Goal: Transaction & Acquisition: Obtain resource

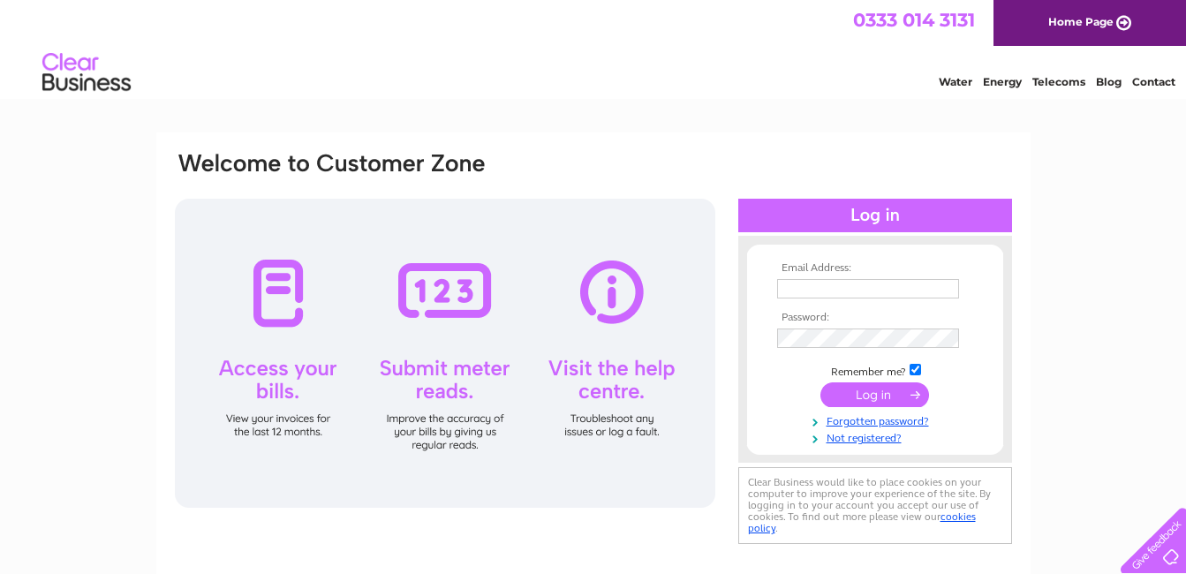
type input "station_bar@hotmail.co.uk"
click at [876, 397] on input "submit" at bounding box center [874, 394] width 109 height 25
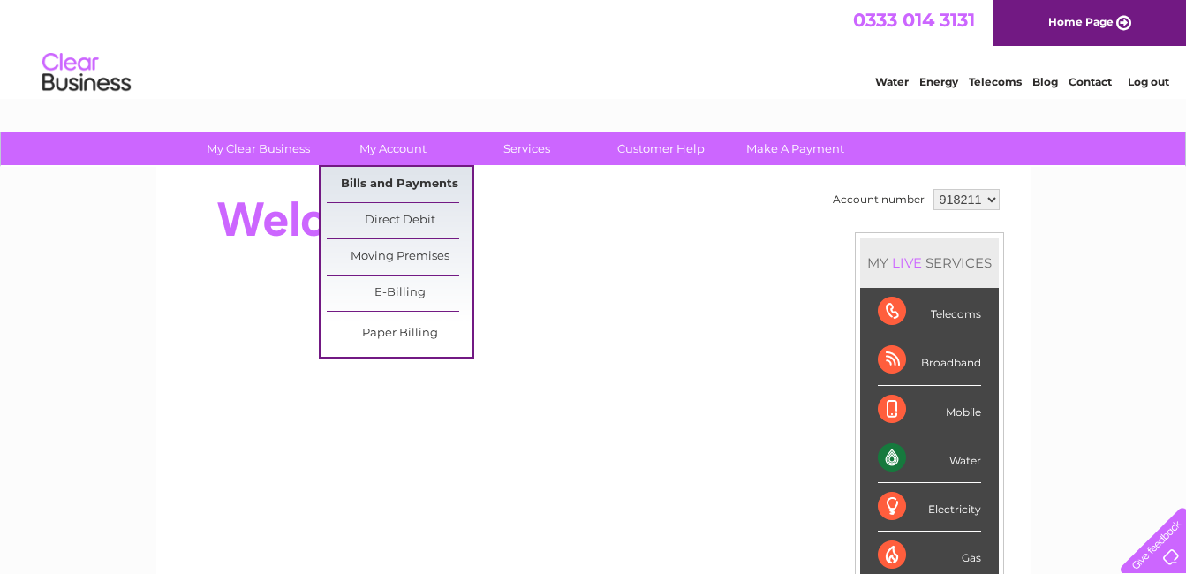
click at [406, 180] on link "Bills and Payments" at bounding box center [400, 184] width 146 height 35
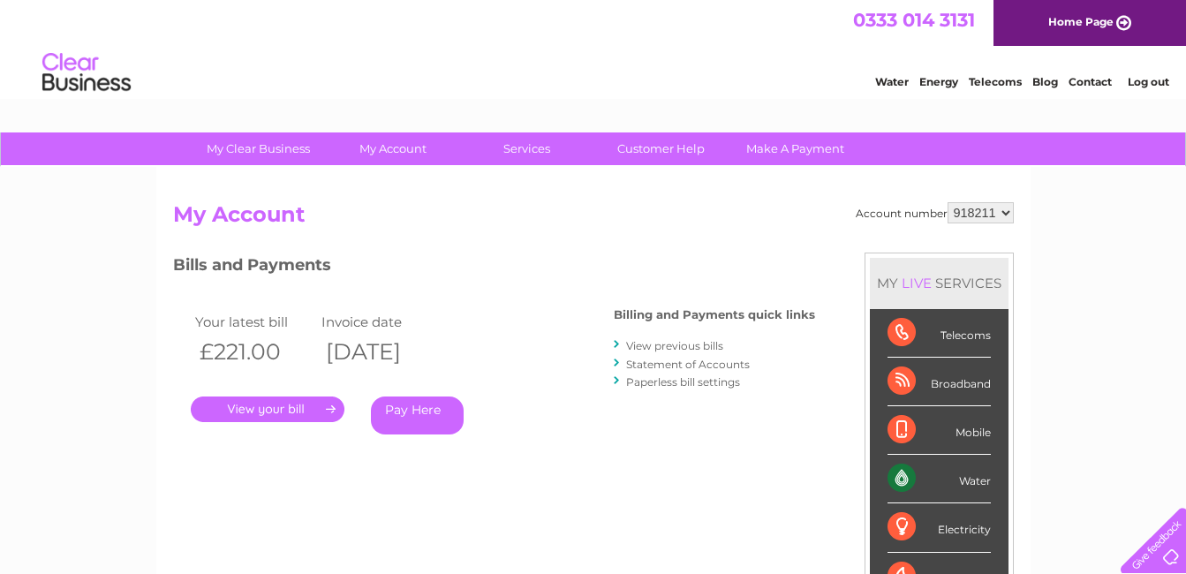
click at [298, 413] on link "." at bounding box center [268, 409] width 154 height 26
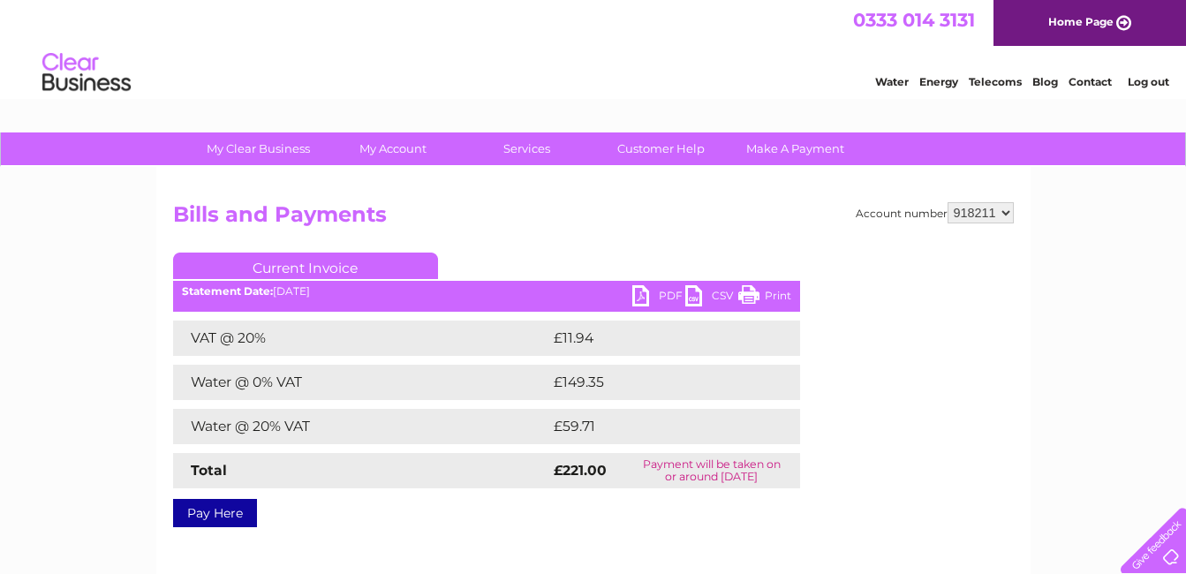
click at [636, 291] on link "PDF" at bounding box center [658, 298] width 53 height 26
click at [1137, 79] on link "Log out" at bounding box center [1147, 81] width 41 height 13
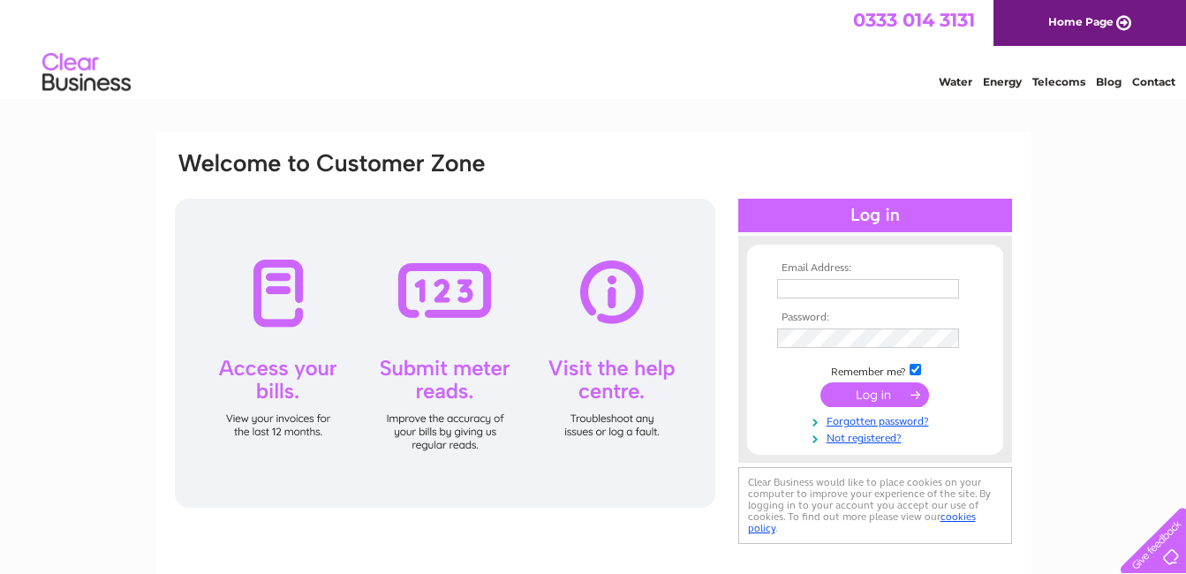
type input "[EMAIL_ADDRESS][DOMAIN_NAME]"
click at [857, 390] on input "submit" at bounding box center [874, 394] width 109 height 25
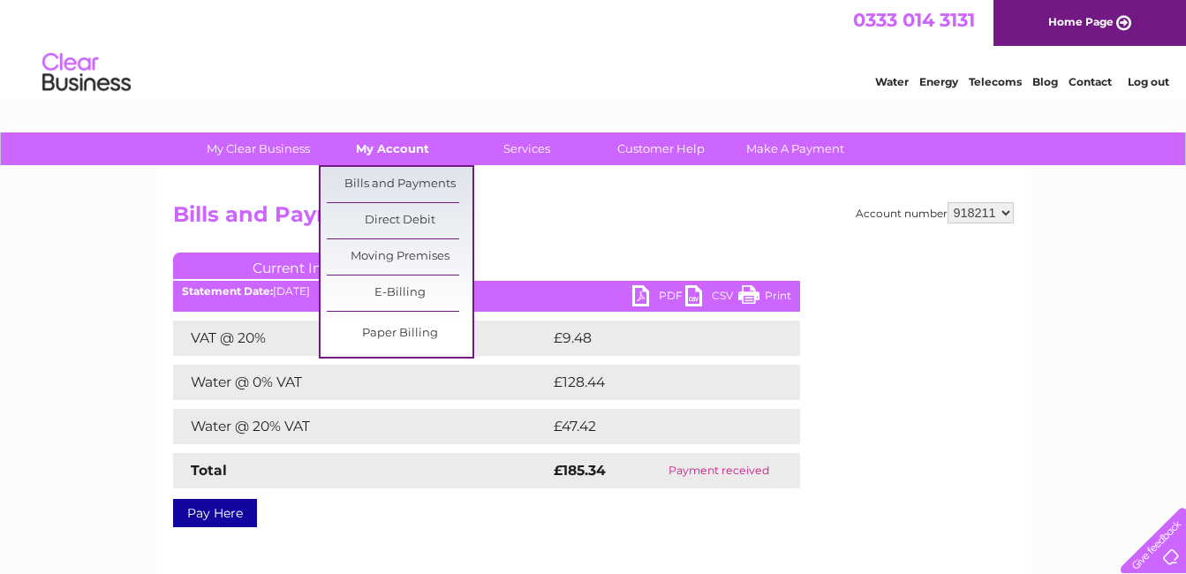
click at [389, 146] on link "My Account" at bounding box center [393, 148] width 146 height 33
click at [396, 175] on link "Bills and Payments" at bounding box center [400, 184] width 146 height 35
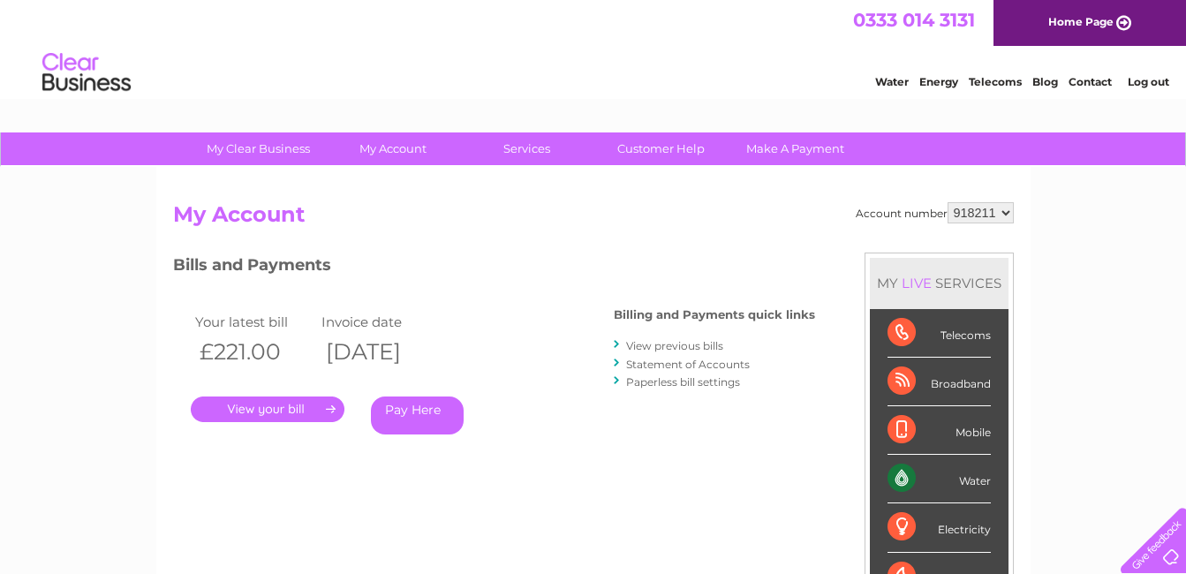
click at [677, 348] on link "View previous bills" at bounding box center [674, 345] width 97 height 13
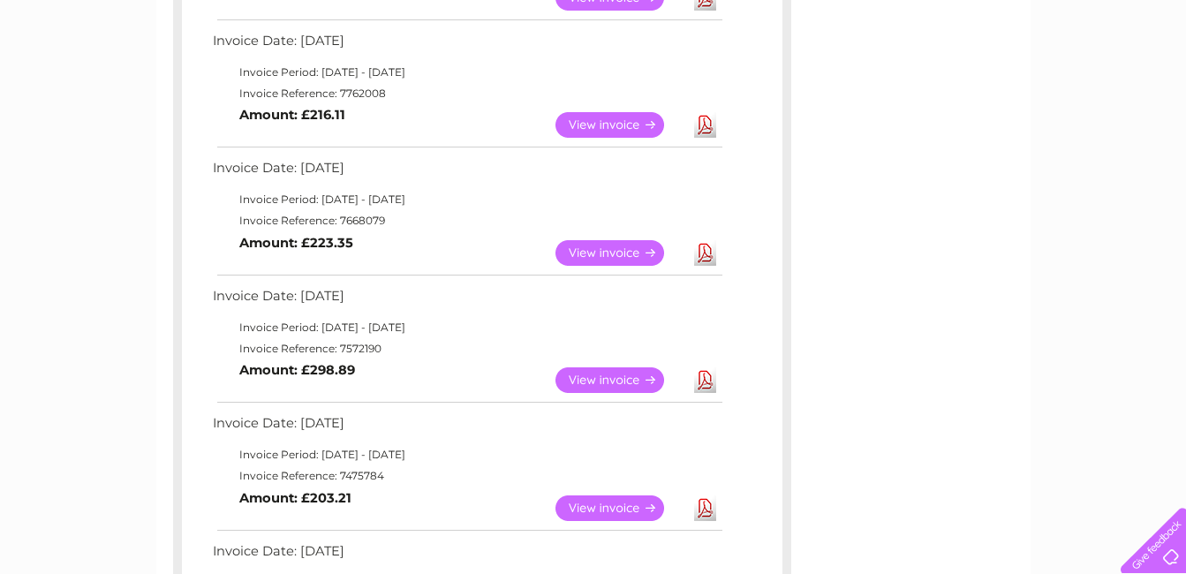
scroll to position [918, 0]
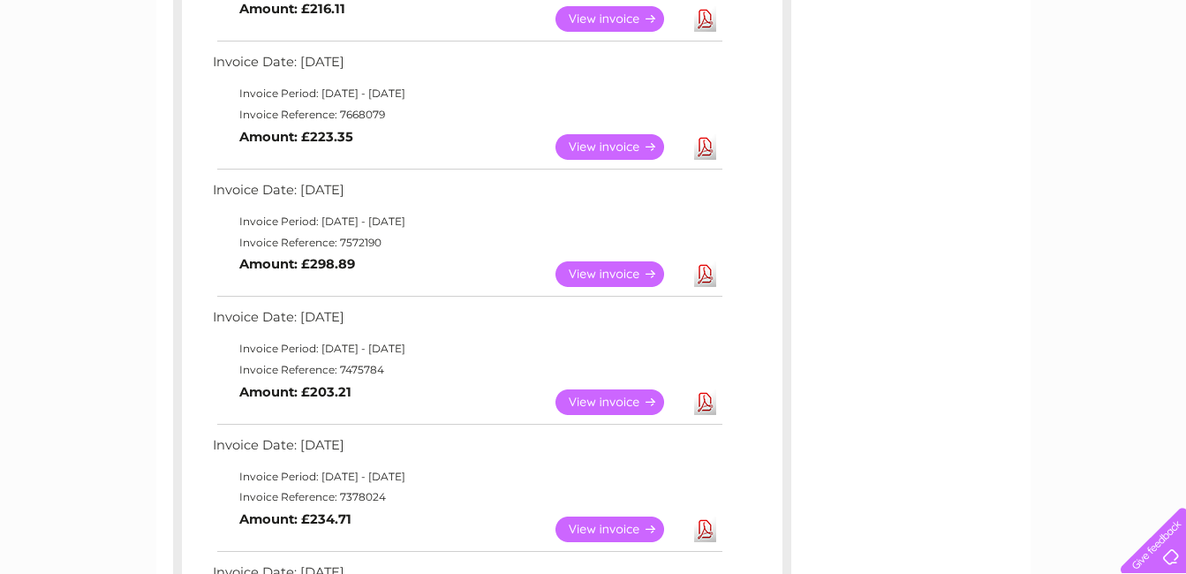
click at [705, 275] on link "Download" at bounding box center [705, 274] width 22 height 26
